Goal: Check status: Check status

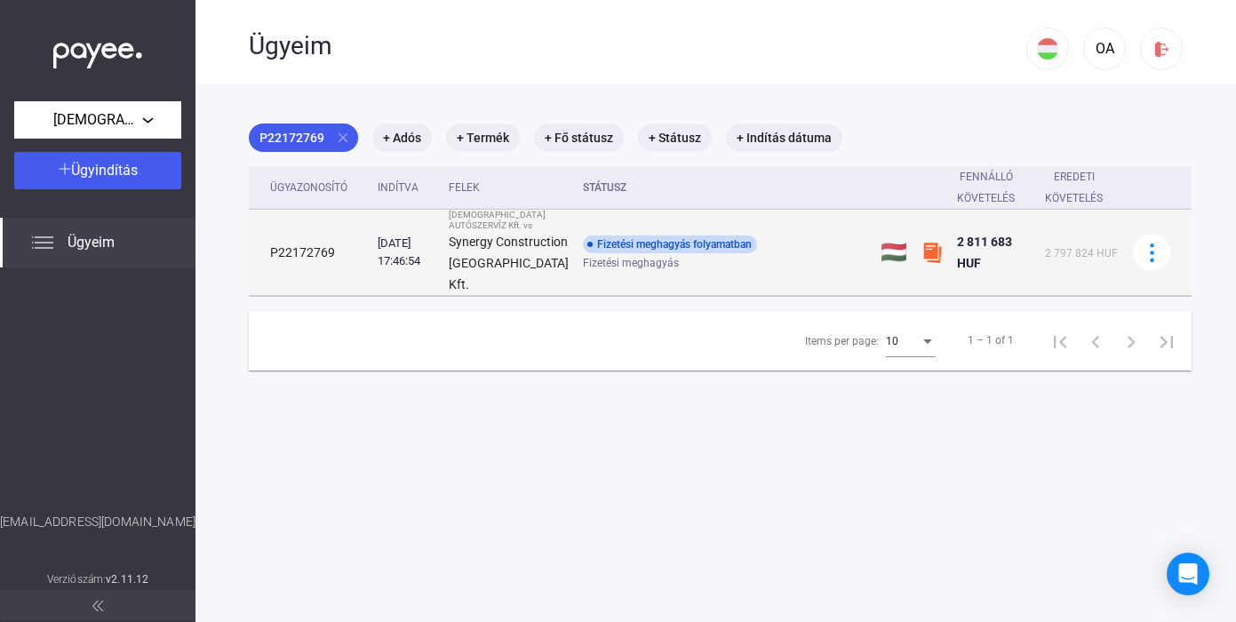
click at [583, 260] on span "Fizetési meghagyás" at bounding box center [631, 262] width 96 height 21
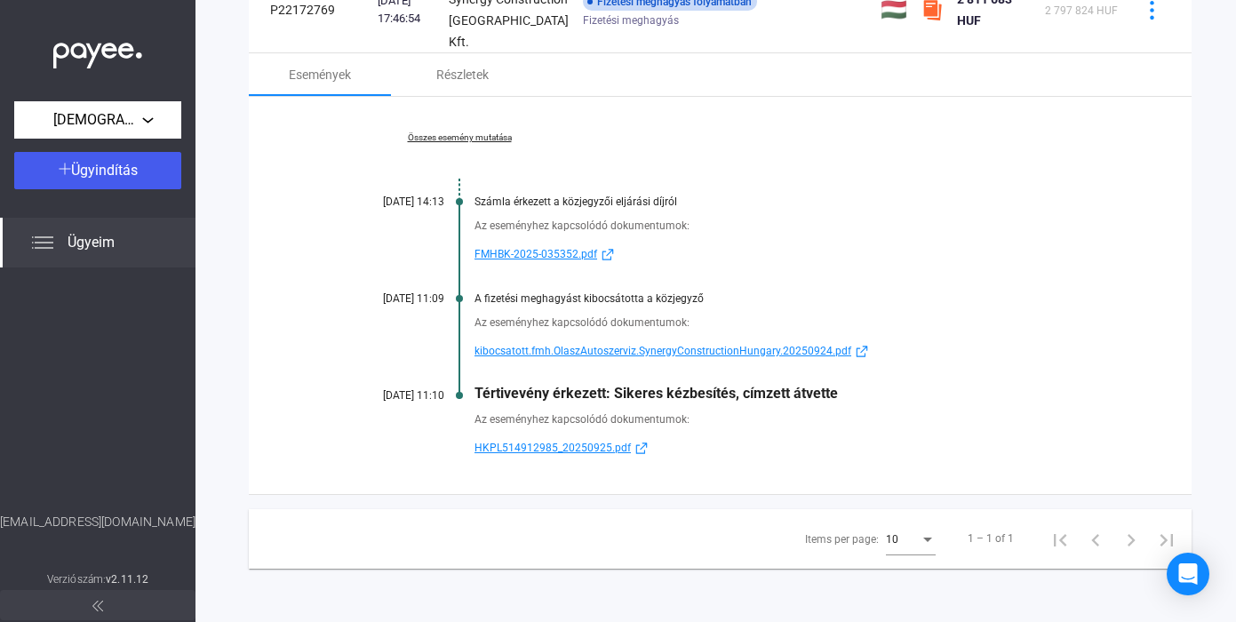
scroll to position [164, 0]
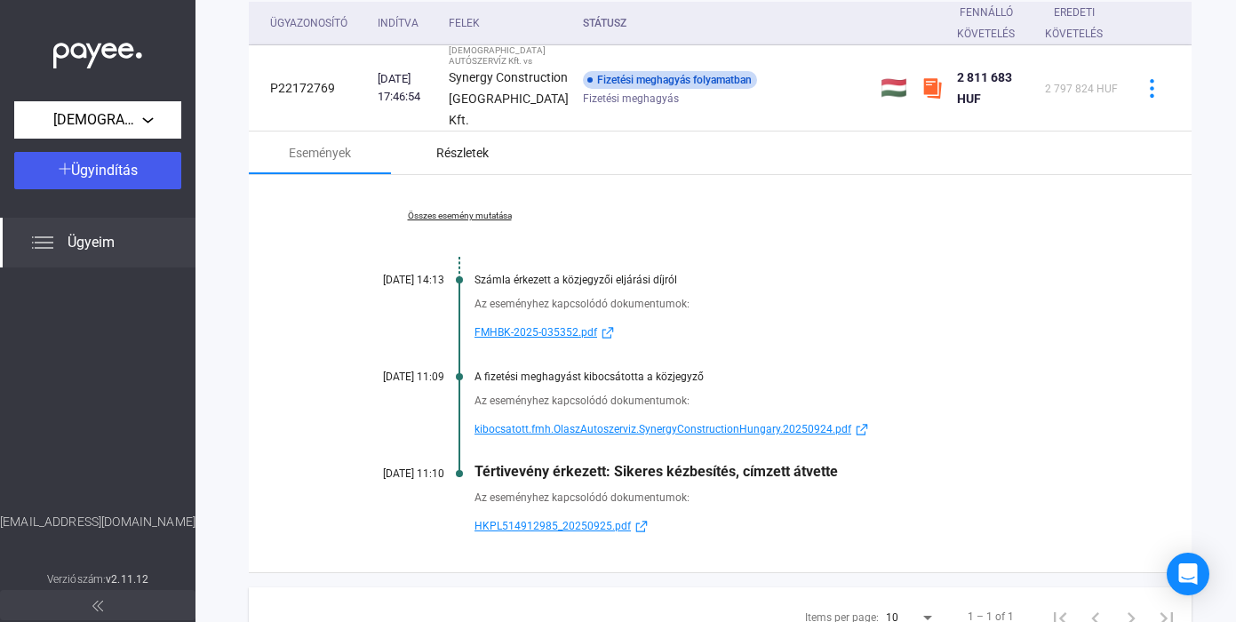
click at [472, 163] on div "Részletek" at bounding box center [462, 152] width 52 height 21
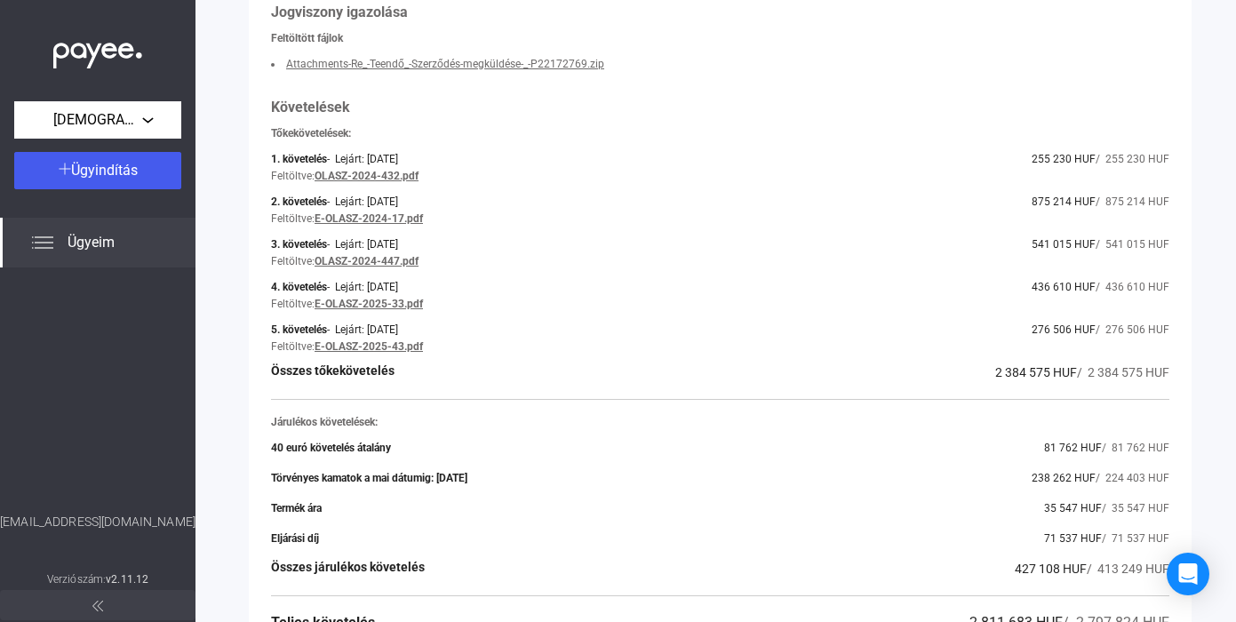
scroll to position [688, 0]
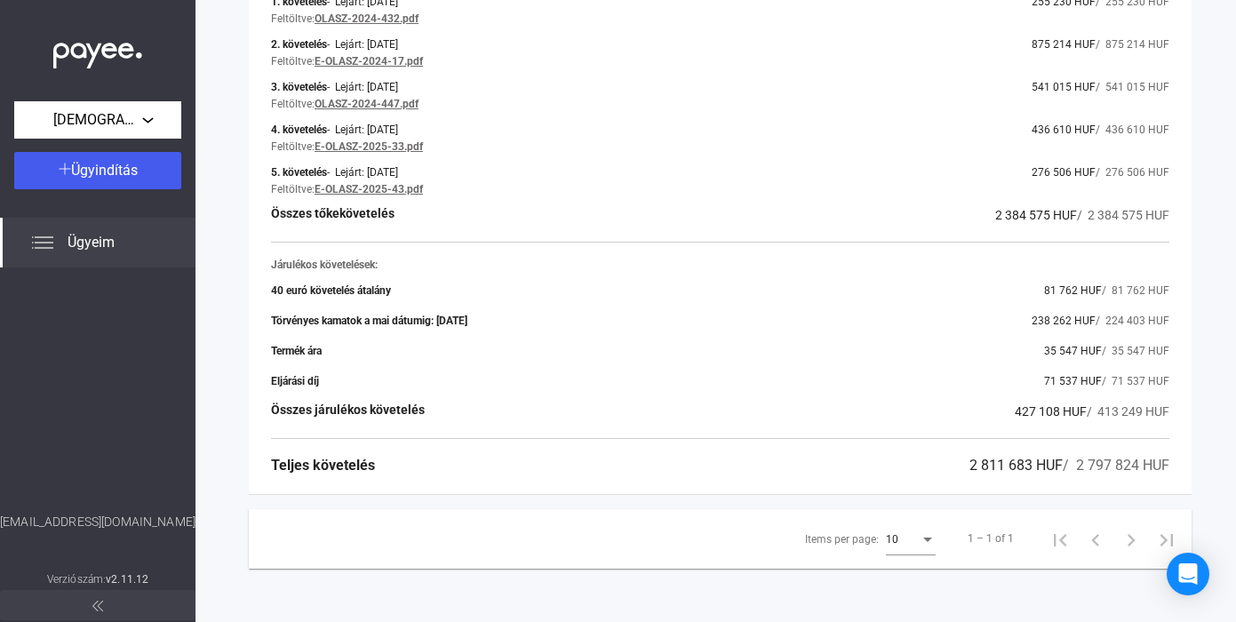
click at [920, 542] on div "Items per page:" at bounding box center [928, 539] width 16 height 14
click at [904, 572] on span "25" at bounding box center [889, 572] width 50 height 21
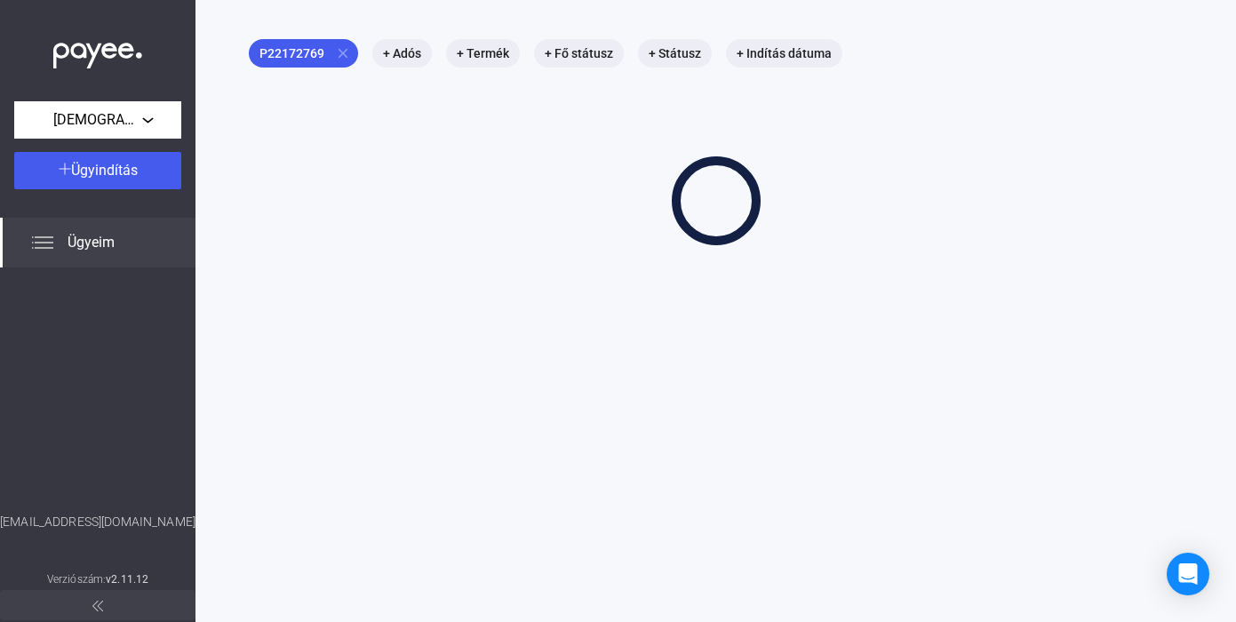
scroll to position [84, 0]
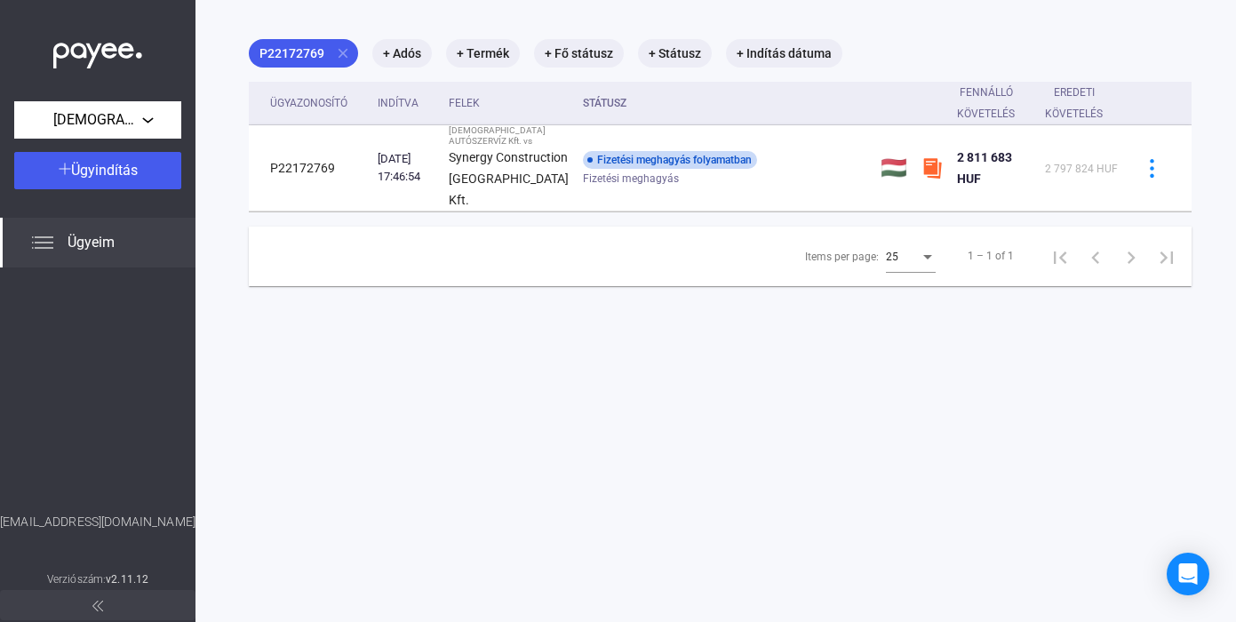
click at [576, 108] on th "Státusz" at bounding box center [725, 104] width 298 height 44
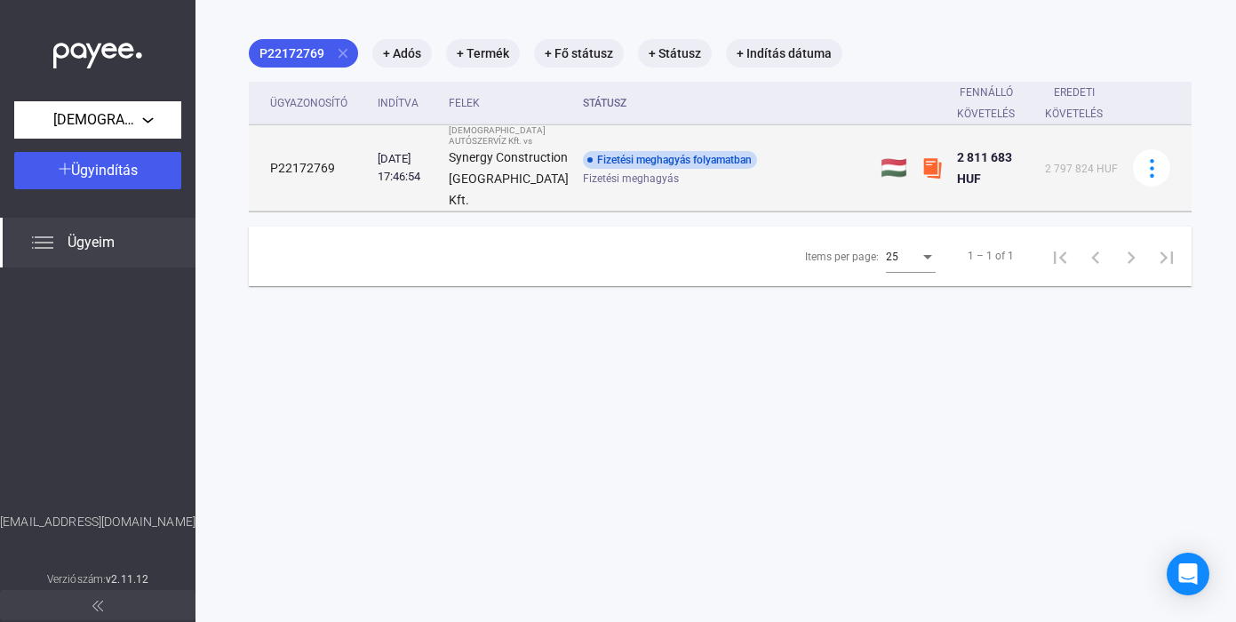
click at [508, 187] on strong "Synergy Construction [GEOGRAPHIC_DATA] Kft." at bounding box center [509, 178] width 120 height 57
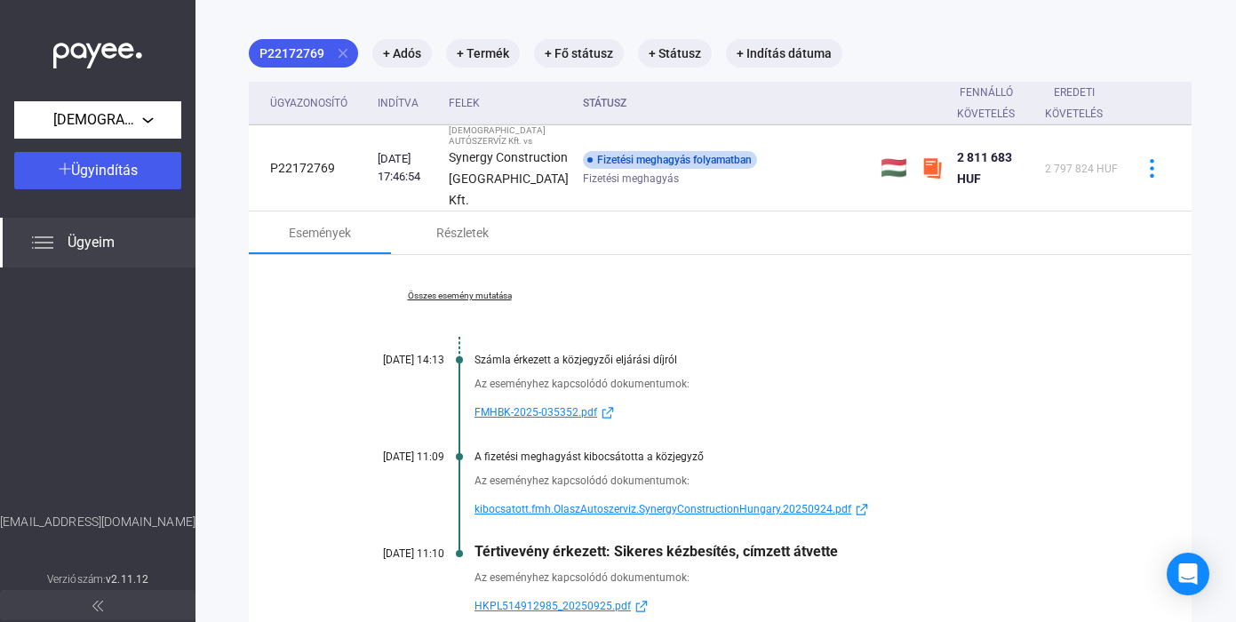
click at [497, 301] on link "Összes esemény mutatása" at bounding box center [459, 296] width 243 height 11
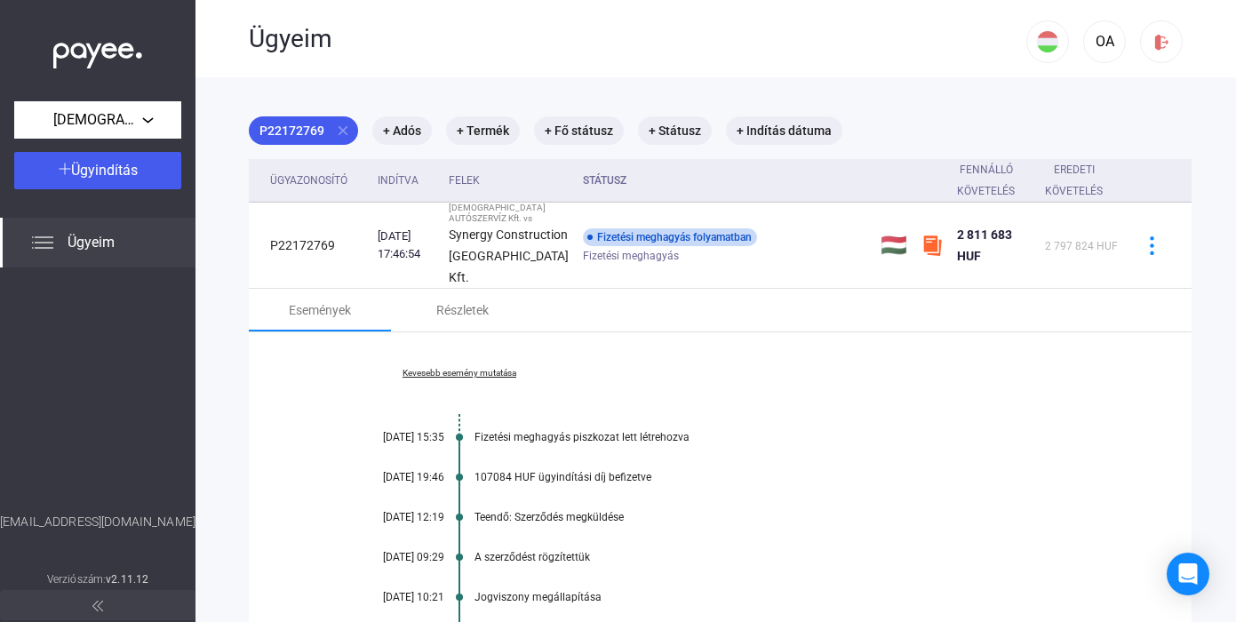
scroll to position [0, 0]
